Goal: Task Accomplishment & Management: Complete application form

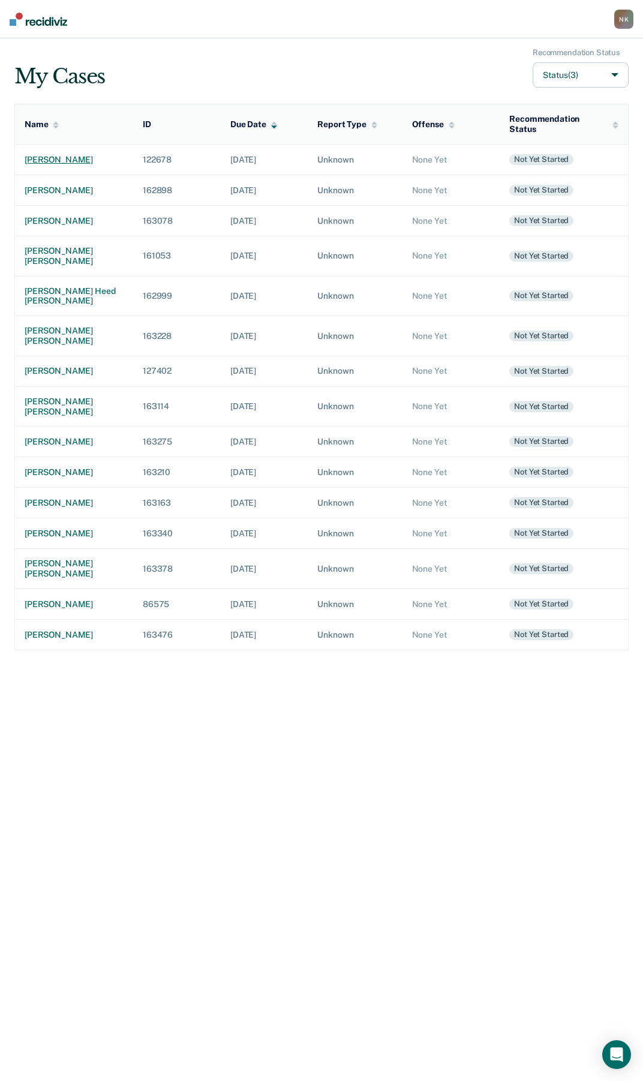
click at [89, 157] on td "[PERSON_NAME]" at bounding box center [74, 159] width 119 height 31
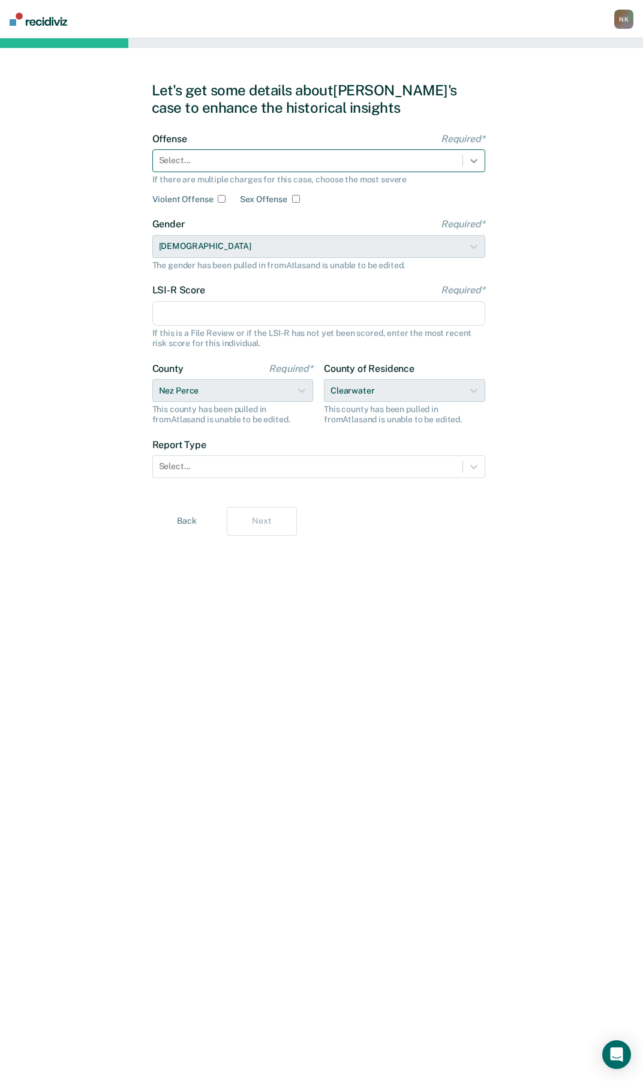
click at [469, 163] on icon at bounding box center [474, 161] width 12 height 12
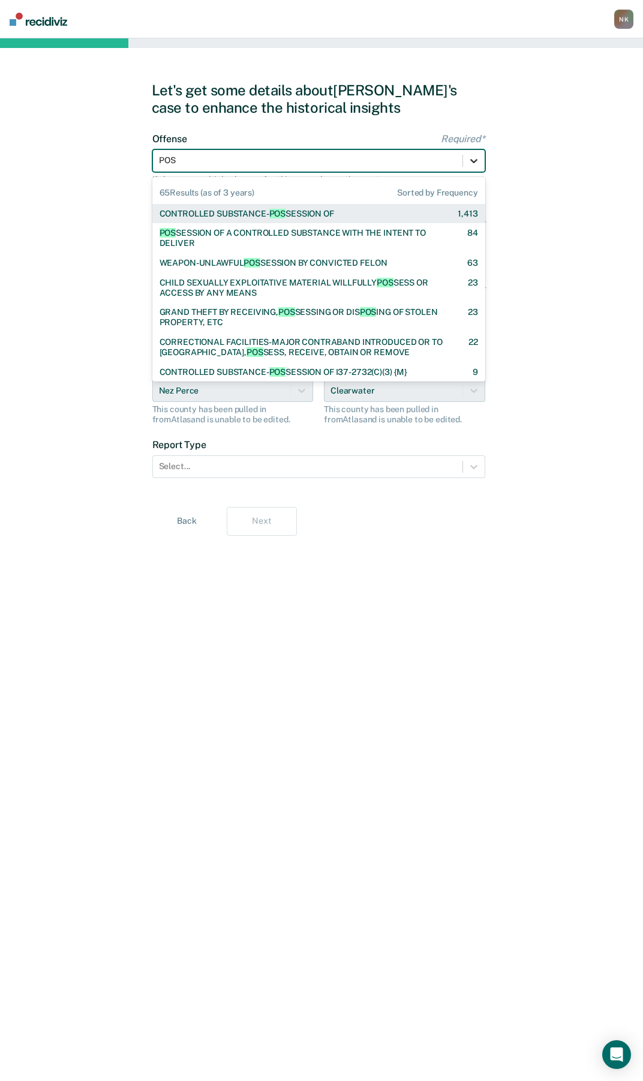
type input "POSS"
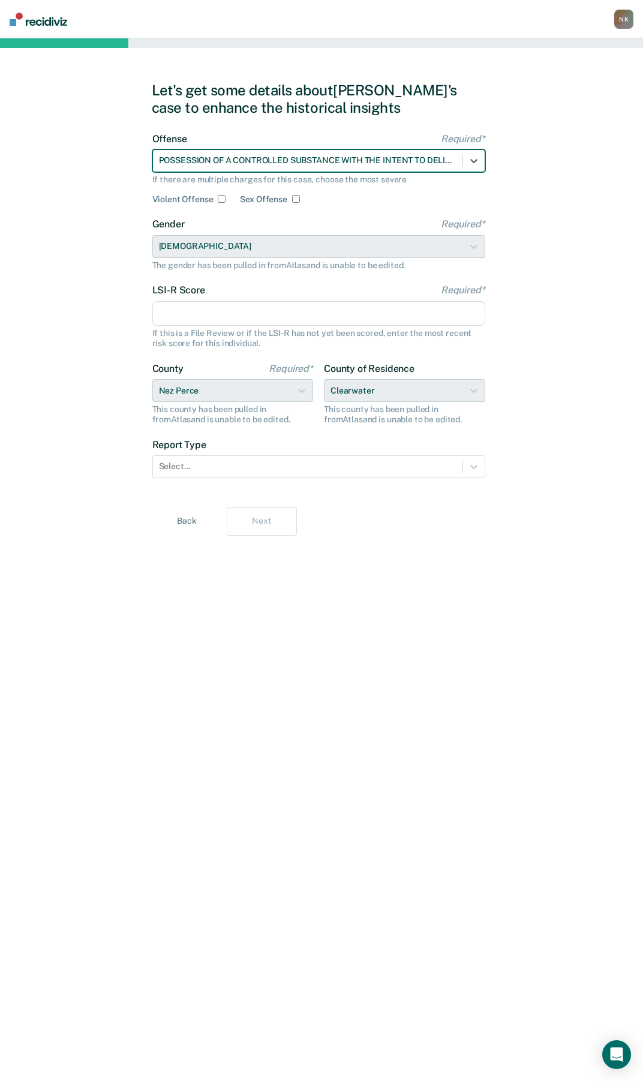
click at [220, 321] on input "LSI-R Score Required*" at bounding box center [318, 313] width 333 height 25
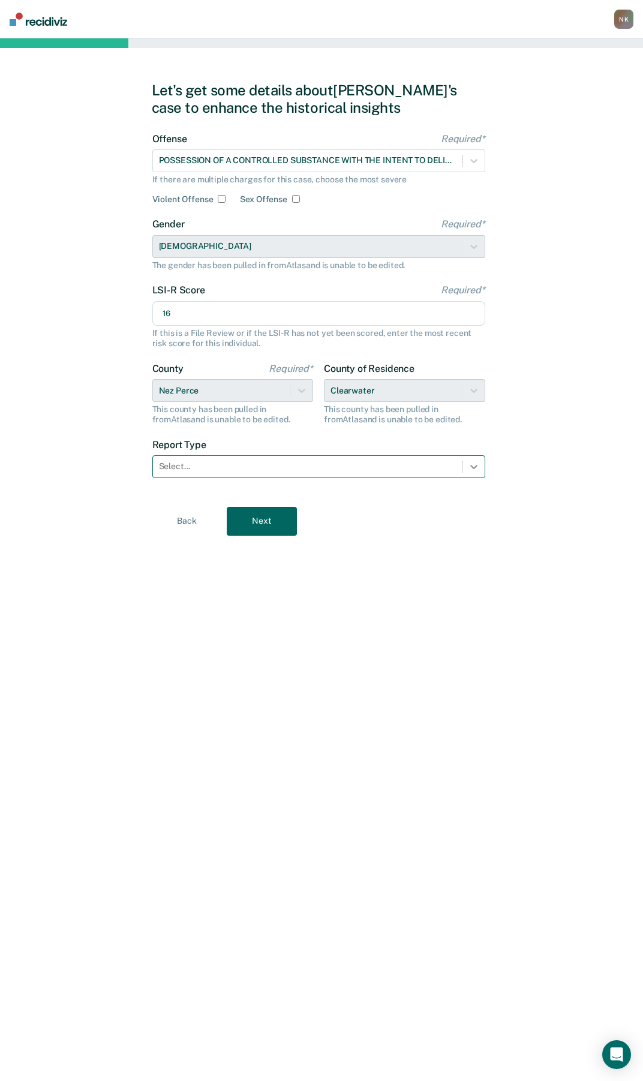
type input "16"
click at [474, 471] on icon at bounding box center [474, 467] width 12 height 12
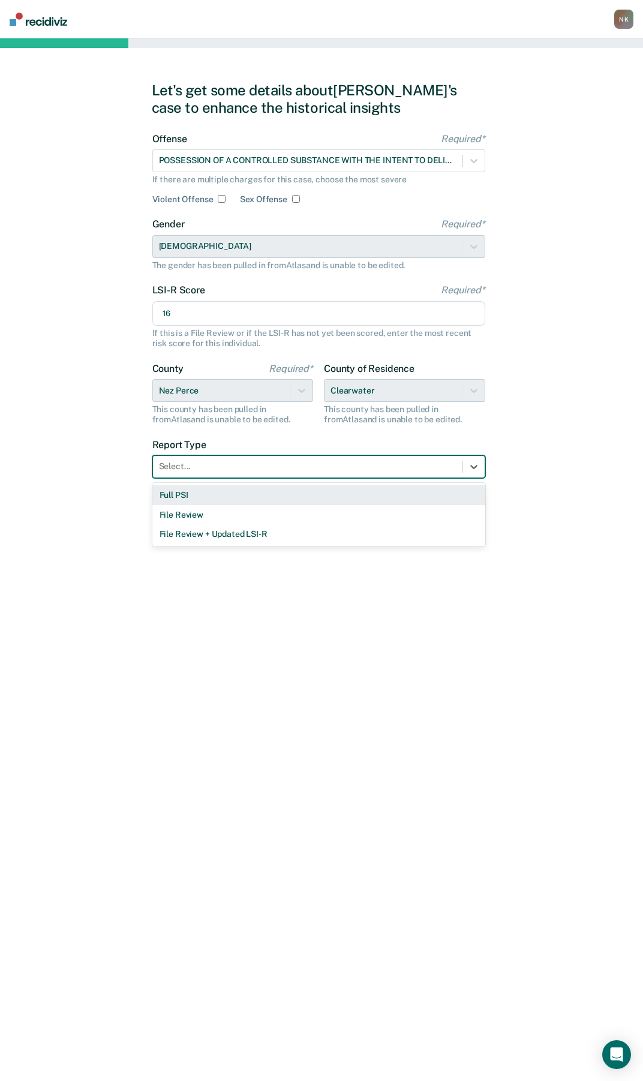
click at [169, 502] on div "Full PSI" at bounding box center [318, 495] width 333 height 20
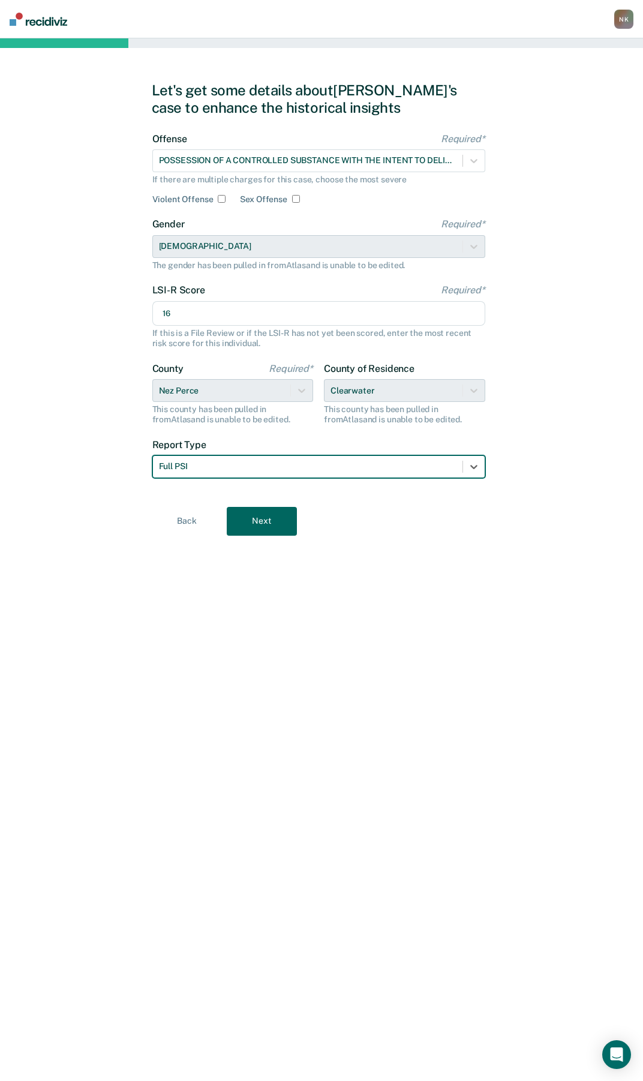
click at [280, 517] on button "Next" at bounding box center [262, 521] width 70 height 29
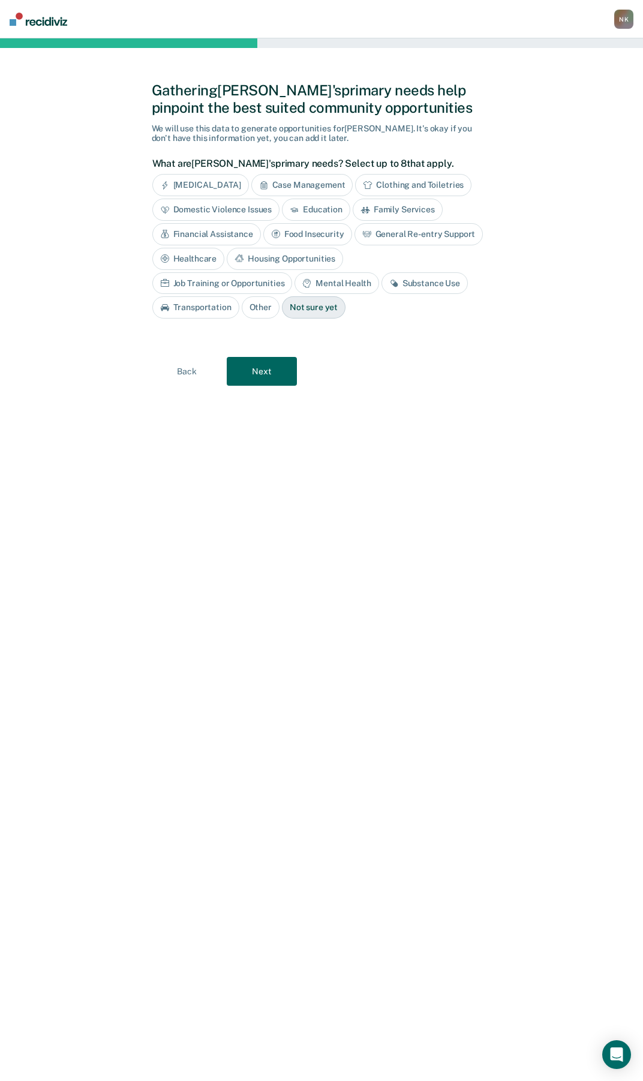
click at [382, 285] on div "Substance Use" at bounding box center [425, 283] width 86 height 22
click at [295, 286] on div "Mental Health" at bounding box center [337, 283] width 84 height 22
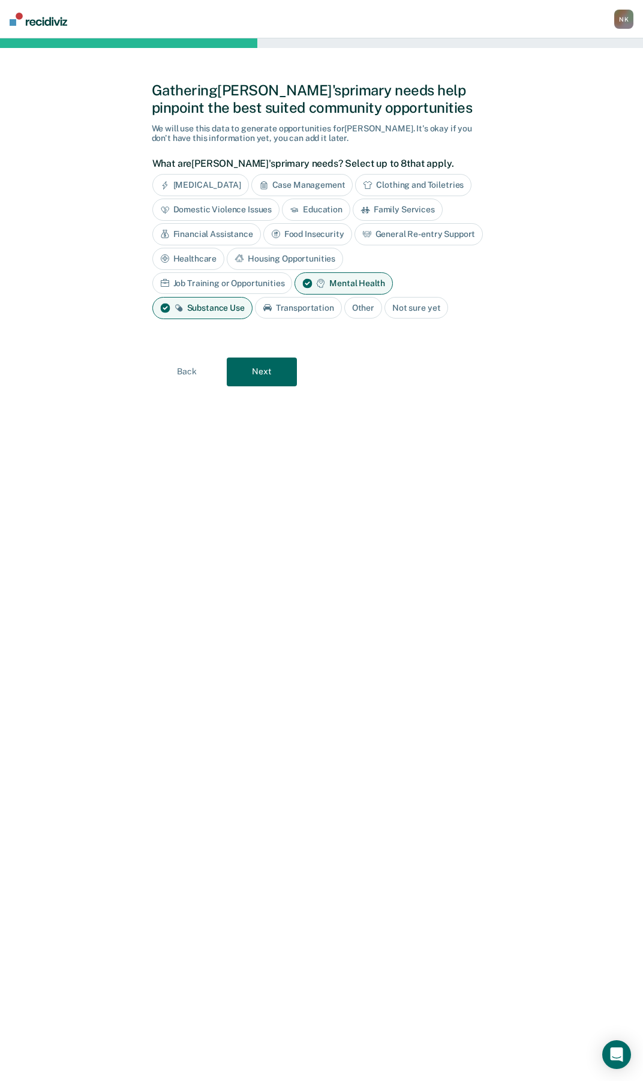
click at [285, 368] on button "Next" at bounding box center [262, 372] width 70 height 29
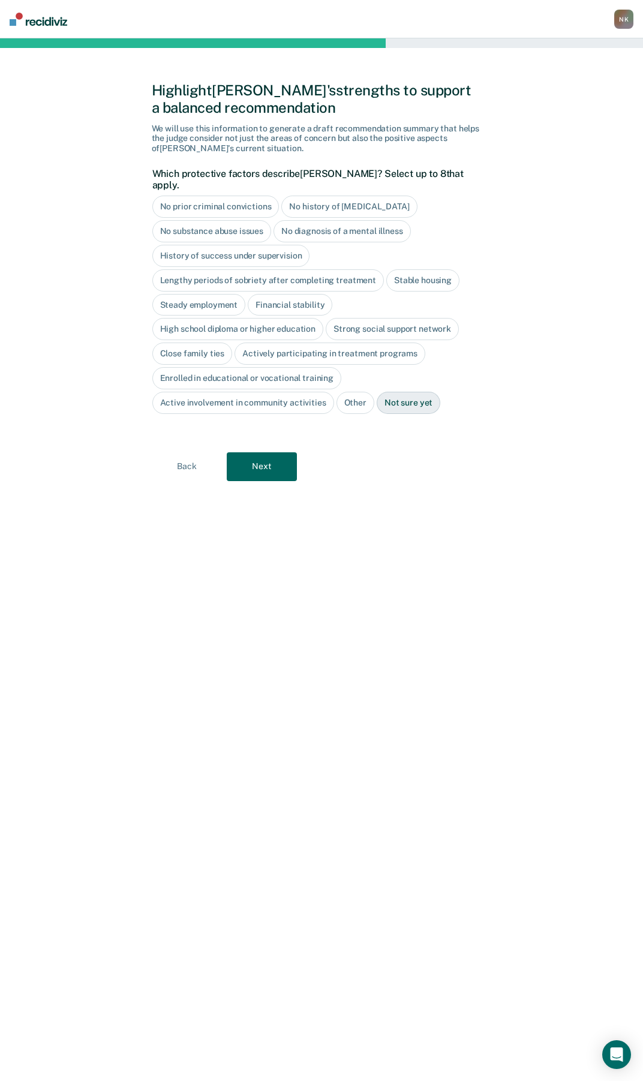
click at [185, 455] on button "Back" at bounding box center [187, 466] width 70 height 29
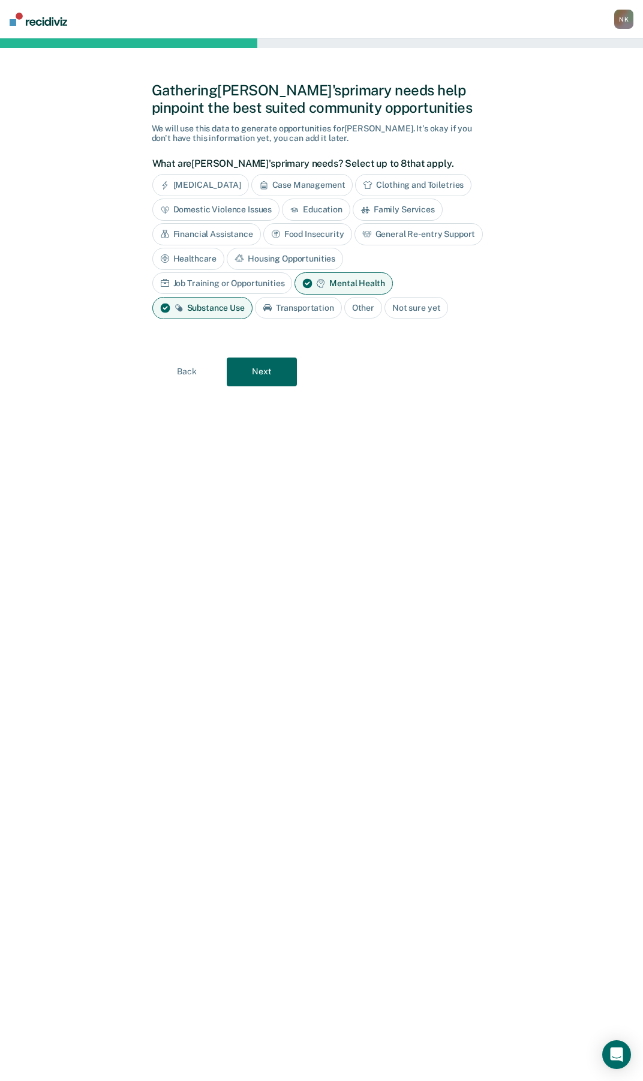
click at [257, 379] on button "Next" at bounding box center [262, 372] width 70 height 29
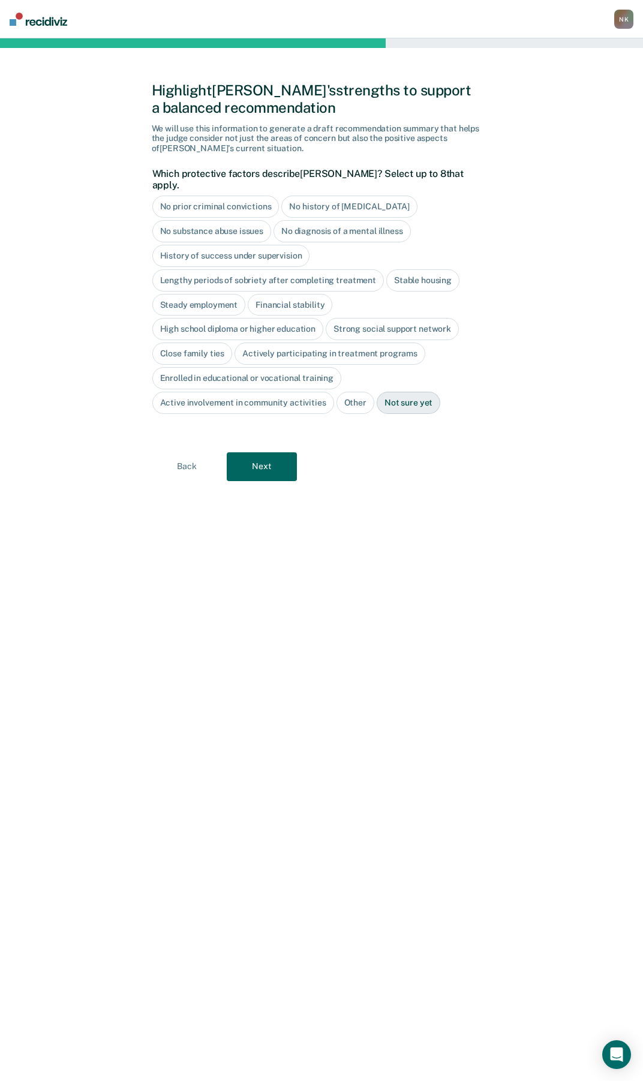
click at [253, 245] on div "History of success under supervision" at bounding box center [231, 256] width 158 height 22
click at [437, 269] on div "Stable housing" at bounding box center [422, 280] width 73 height 22
click at [217, 295] on div "Steady employment" at bounding box center [199, 305] width 94 height 22
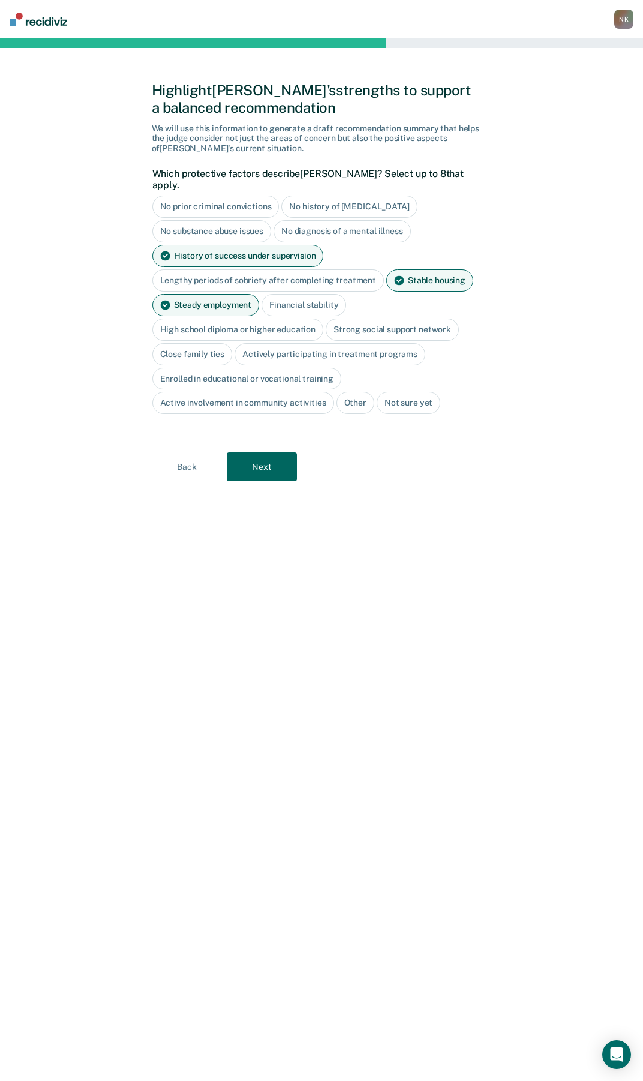
click at [295, 294] on div "Financial stability" at bounding box center [304, 305] width 85 height 22
click at [281, 319] on div "High school diploma or higher education" at bounding box center [238, 330] width 172 height 22
click at [207, 345] on div "Close family ties" at bounding box center [192, 354] width 80 height 22
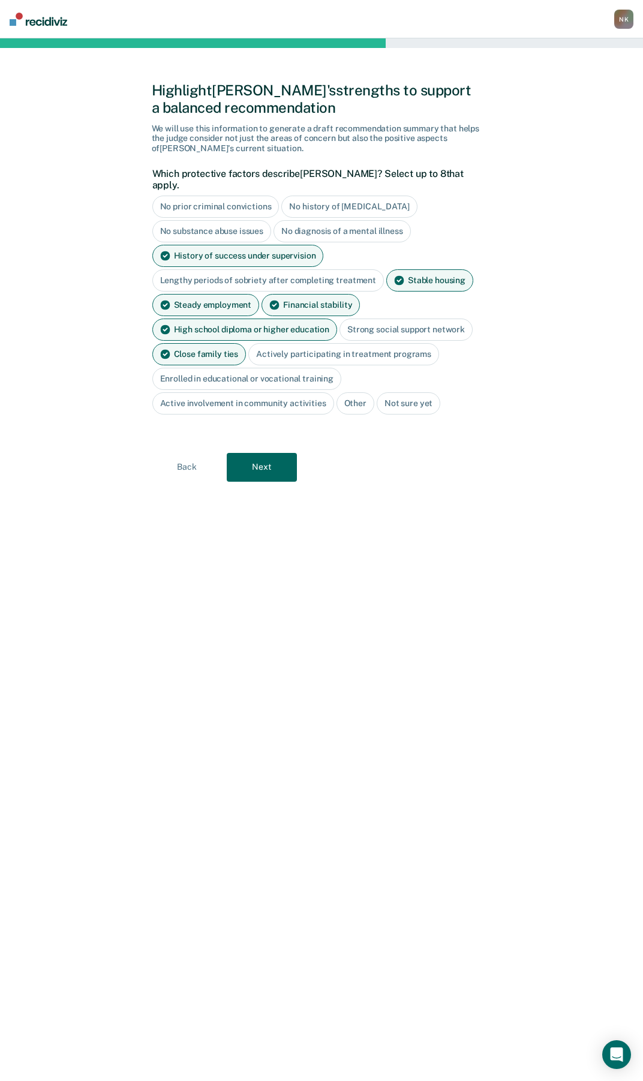
click at [247, 394] on div "Active involvement in community activities" at bounding box center [243, 403] width 182 height 22
click at [268, 458] on button "Next" at bounding box center [262, 467] width 70 height 29
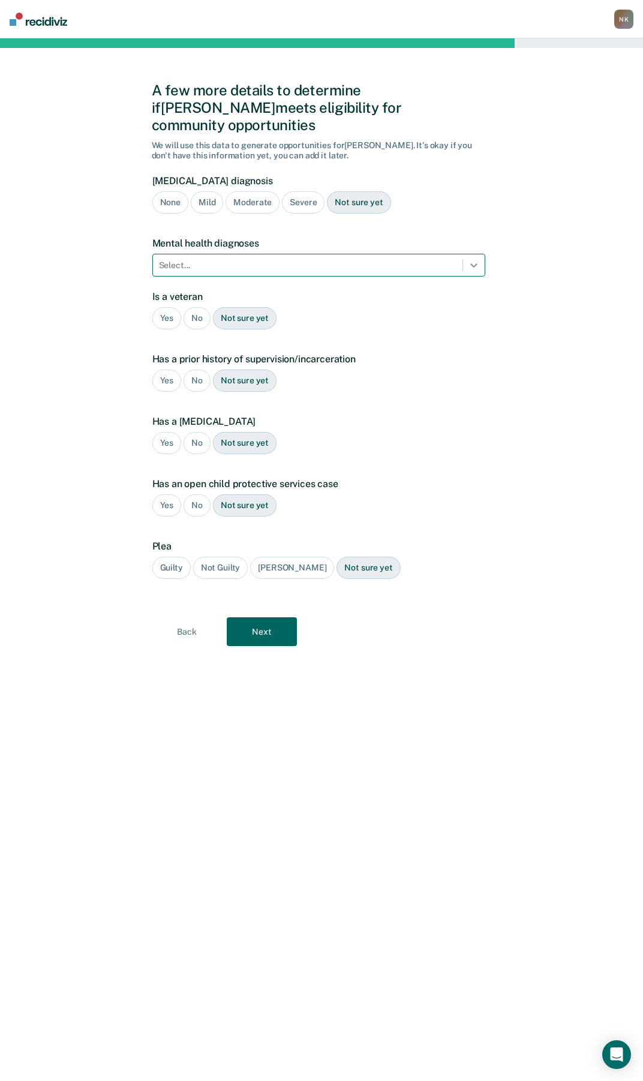
click at [470, 259] on icon at bounding box center [474, 265] width 12 height 12
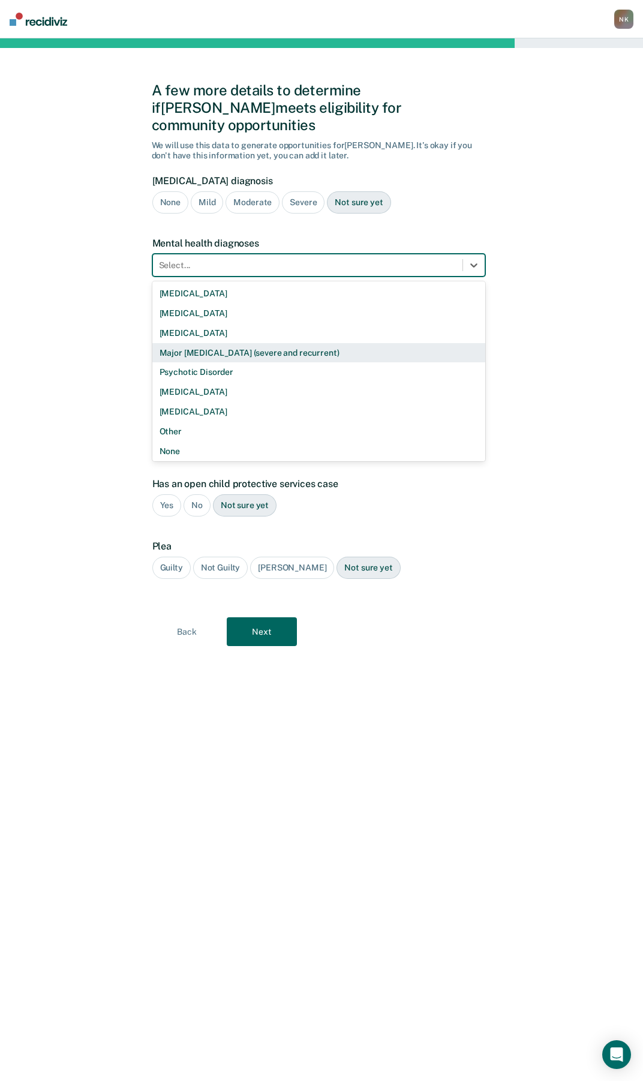
click at [254, 343] on div "Major [MEDICAL_DATA] (severe and recurrent)" at bounding box center [318, 353] width 333 height 20
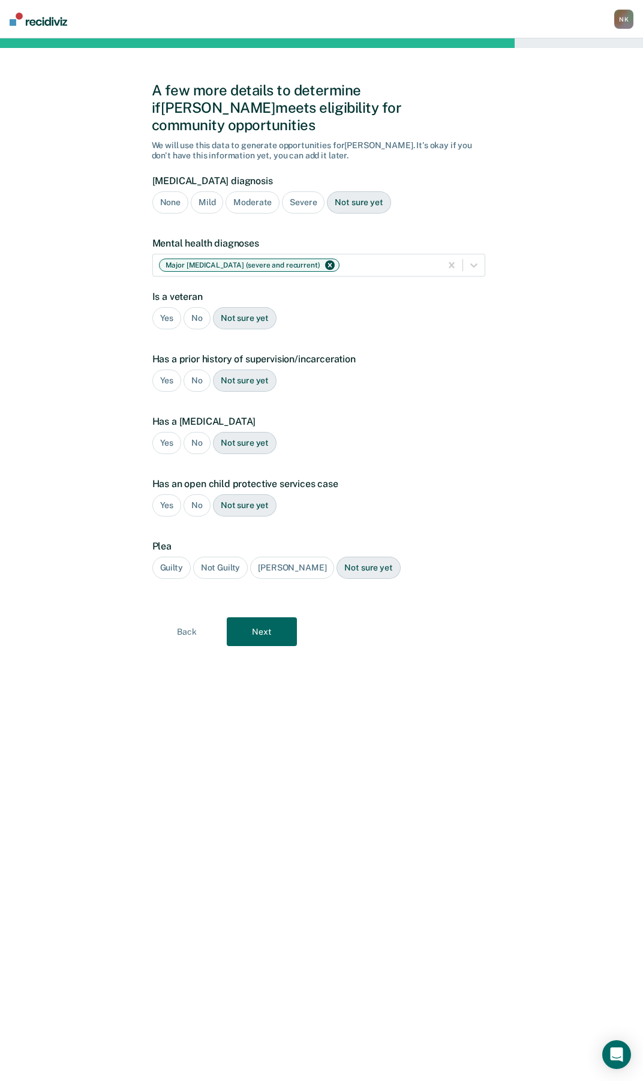
click at [198, 307] on div "No" at bounding box center [197, 318] width 27 height 22
click at [163, 370] on div "Yes" at bounding box center [166, 381] width 29 height 22
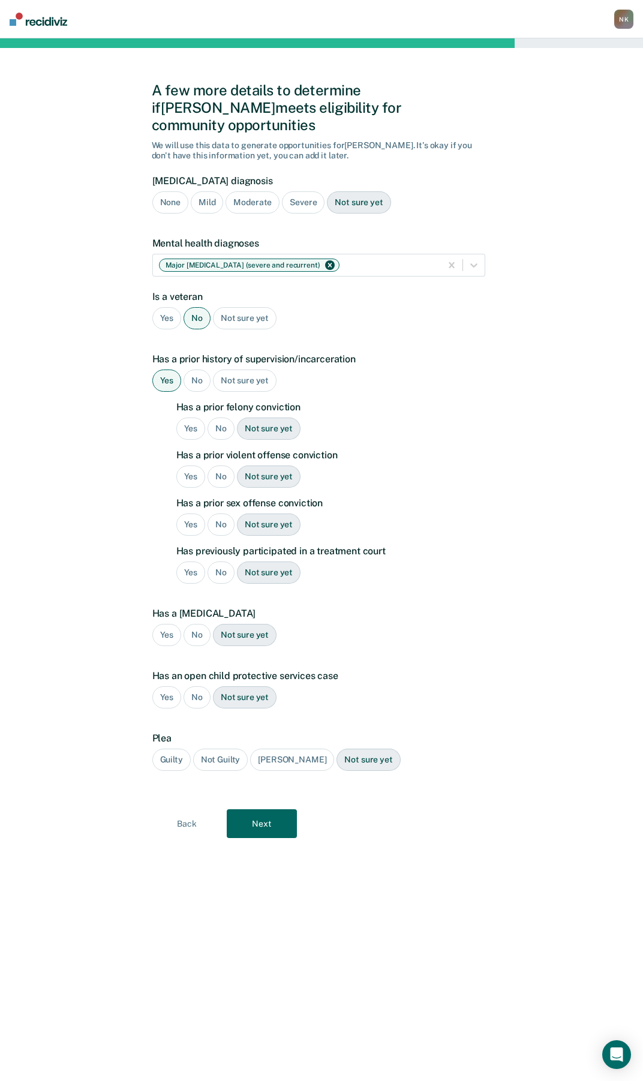
click at [221, 466] on div "No" at bounding box center [221, 477] width 27 height 22
click at [219, 514] on div "No" at bounding box center [221, 525] width 27 height 22
click at [194, 562] on div "Yes" at bounding box center [190, 573] width 29 height 22
click at [195, 418] on div "Yes" at bounding box center [190, 429] width 29 height 22
click at [203, 624] on div "No" at bounding box center [197, 635] width 27 height 22
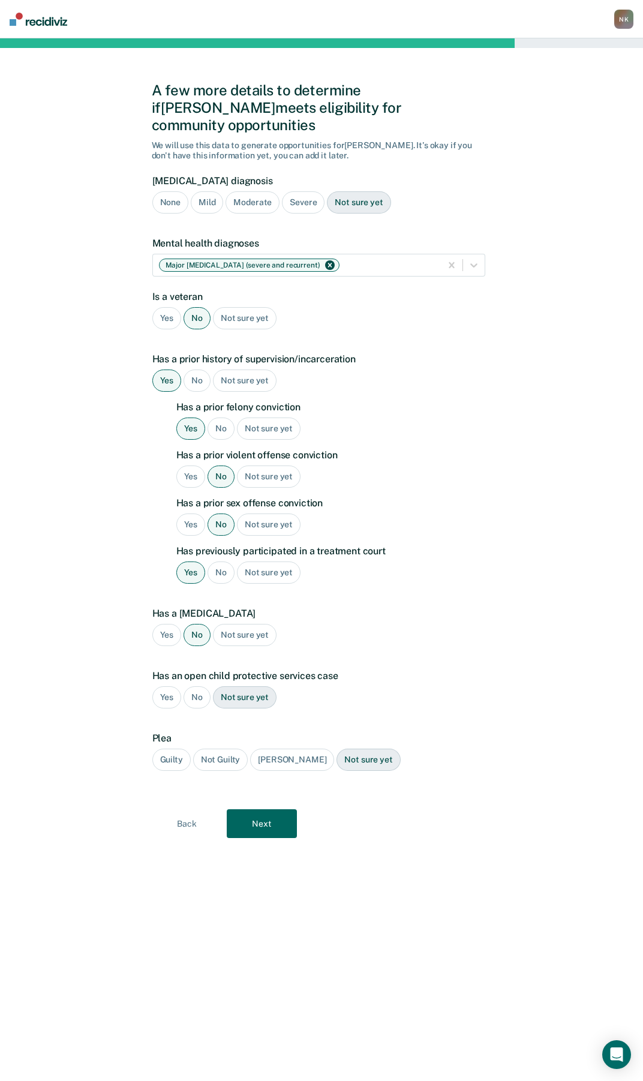
click at [197, 686] on div "No" at bounding box center [197, 697] width 27 height 22
click at [167, 749] on div "Guilty" at bounding box center [171, 760] width 38 height 22
click at [277, 811] on button "Next" at bounding box center [262, 823] width 70 height 29
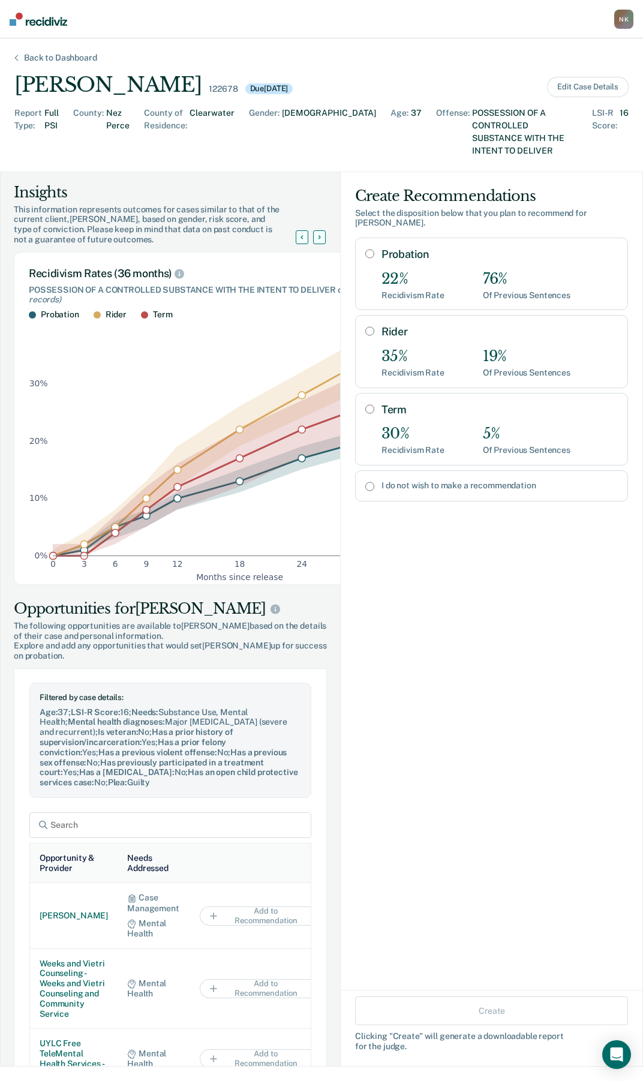
click at [365, 249] on input "Probation" at bounding box center [369, 254] width 9 height 10
radio input "true"
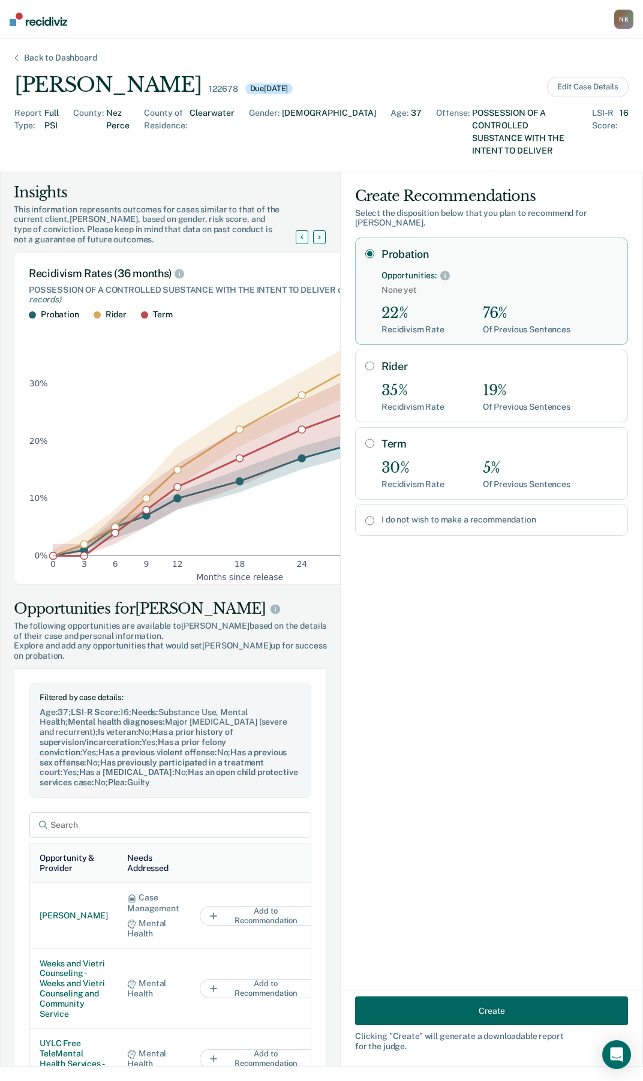
click at [478, 1008] on button "Create" at bounding box center [491, 1010] width 273 height 29
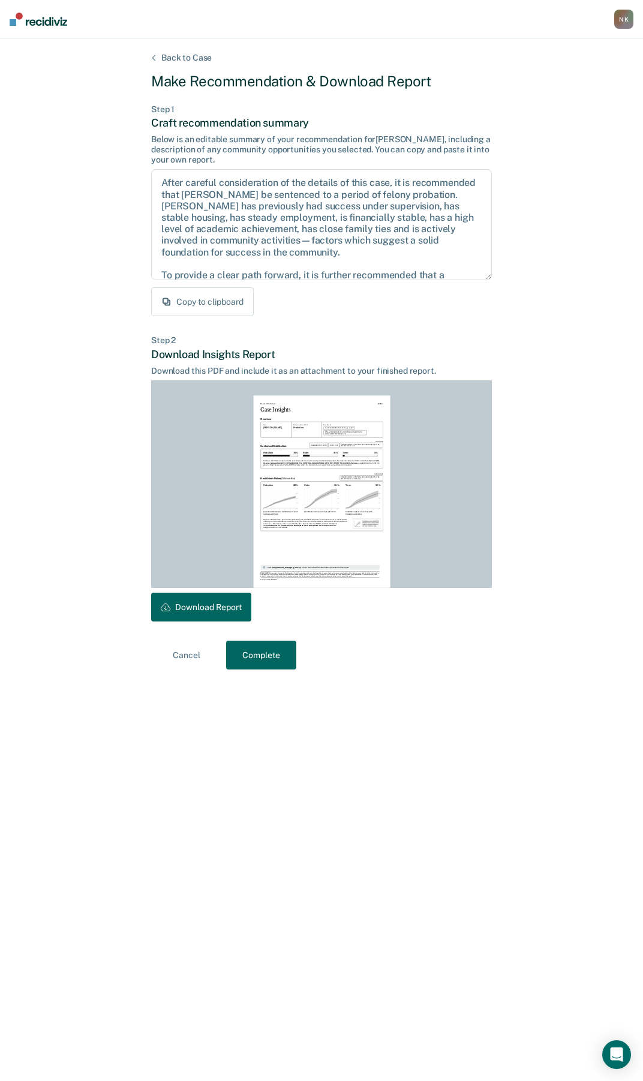
click at [167, 608] on icon at bounding box center [166, 607] width 10 height 10
click at [259, 651] on button "Complete" at bounding box center [261, 655] width 70 height 29
